Goal: Check status

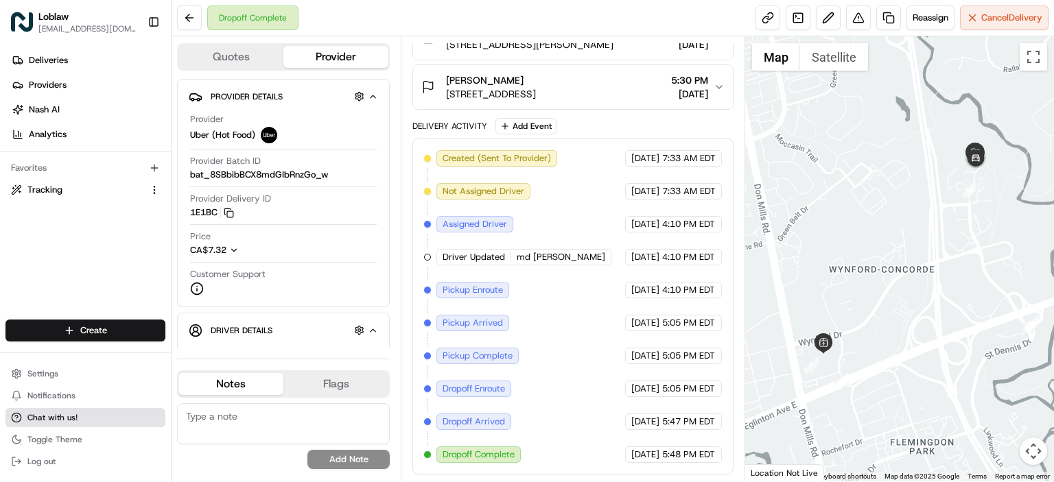
click at [55, 421] on span "Chat with us!" at bounding box center [52, 417] width 50 height 11
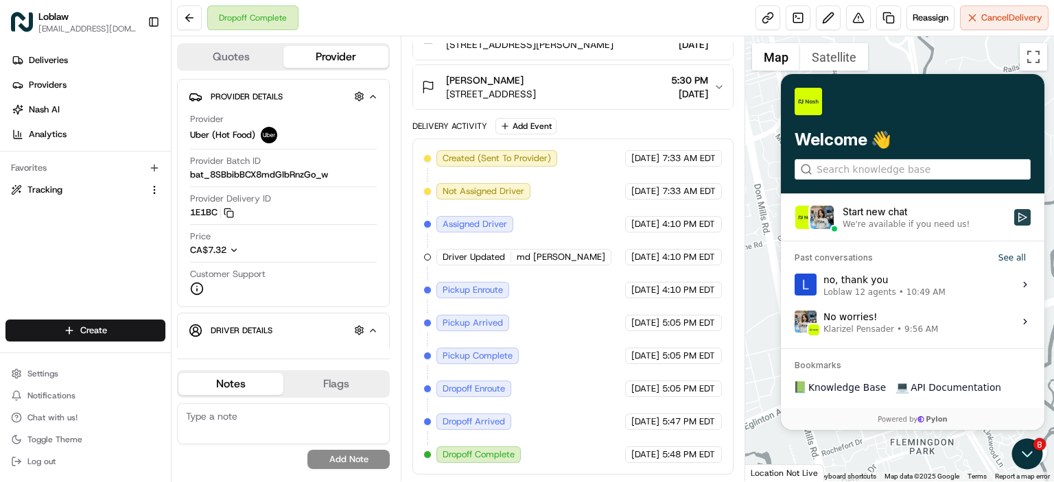
click at [1016, 216] on button "Start new chat We're available if you need us!" at bounding box center [1022, 217] width 16 height 16
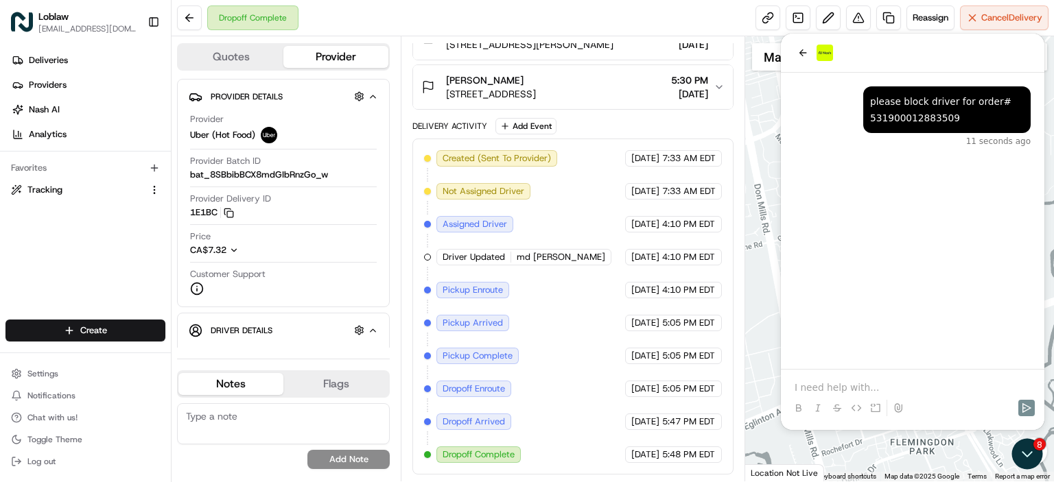
click at [922, 386] on p at bounding box center [913, 388] width 236 height 14
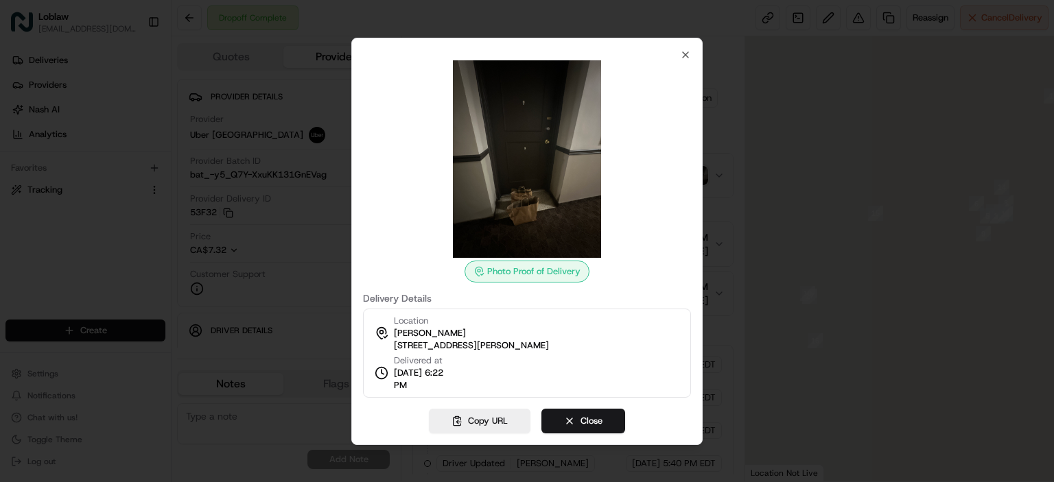
click at [693, 178] on div "Photo Proof of Delivery Delivery Details Location [PERSON_NAME] [STREET_ADDRESS…" at bounding box center [526, 242] width 351 height 408
